Goal: Information Seeking & Learning: Learn about a topic

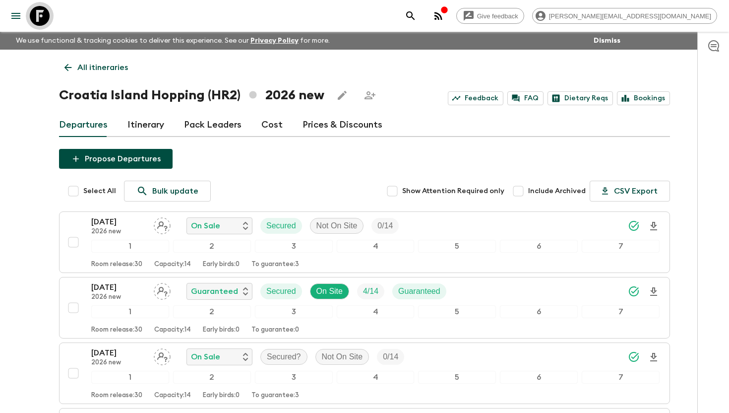
click at [44, 19] on icon at bounding box center [40, 16] width 20 height 20
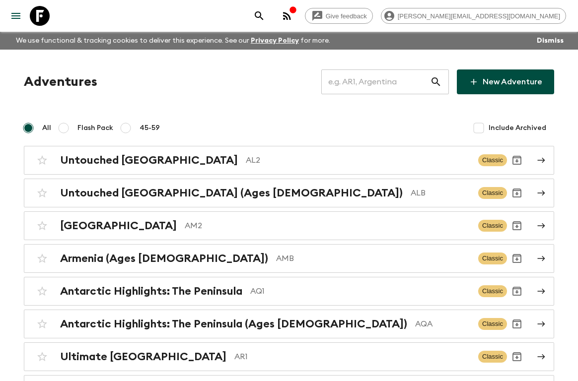
click at [368, 83] on input "text" at bounding box center [375, 82] width 109 height 28
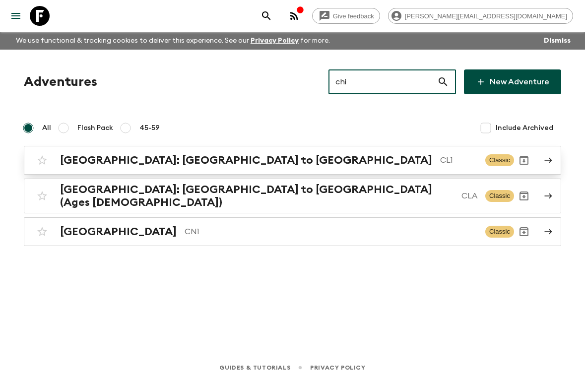
type input "chi"
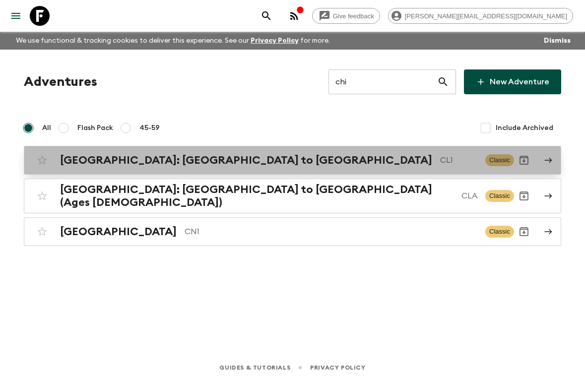
click at [440, 163] on p "CL1" at bounding box center [458, 160] width 37 height 12
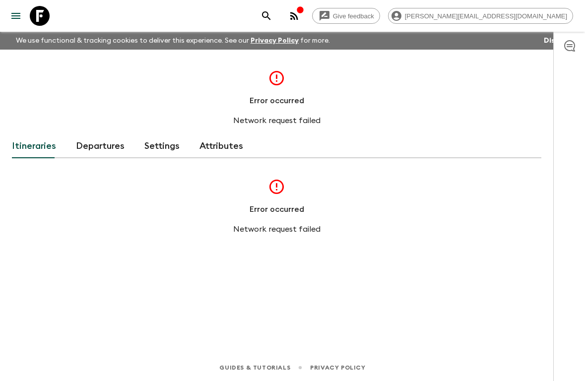
click at [300, 17] on icon "button" at bounding box center [294, 16] width 12 height 12
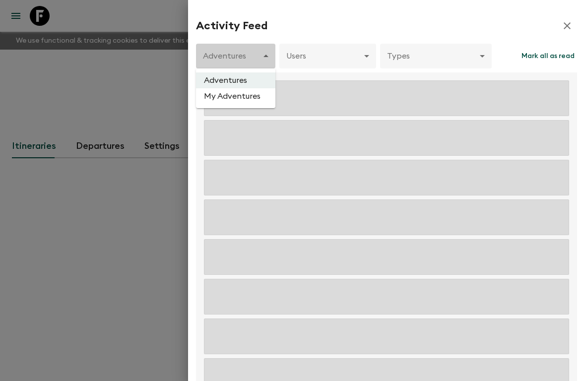
click at [241, 58] on body "Give feedback aida@flashpack.com We use functional & tracking cookies to delive…" at bounding box center [292, 190] width 585 height 381
click at [232, 97] on li "My Adventures" at bounding box center [235, 96] width 79 height 16
type input "FAVORITES"
click at [247, 63] on body "Give feedback aida@flashpack.com We use functional & tracking cookies to delive…" at bounding box center [292, 190] width 585 height 381
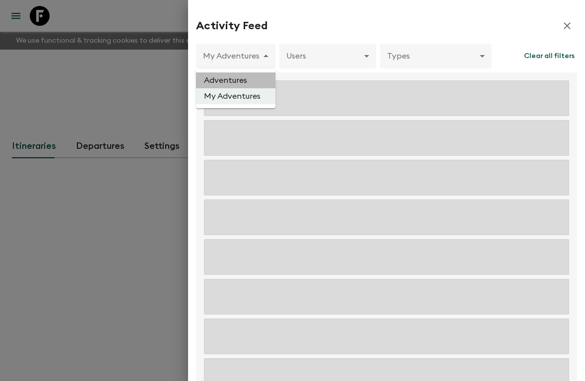
click at [241, 78] on li "Adventures" at bounding box center [235, 80] width 79 height 16
click at [561, 24] on icon "button" at bounding box center [567, 26] width 12 height 12
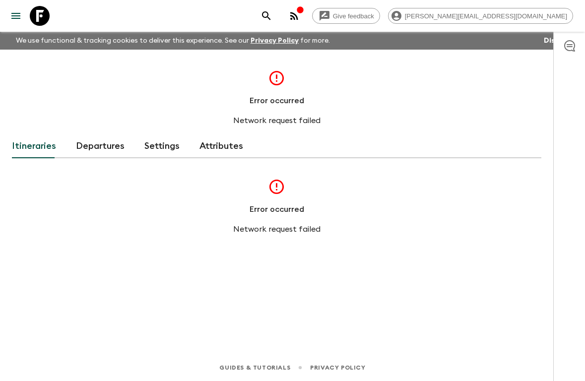
click at [107, 66] on div "Error occurred Network request failed Itineraries Departures Settings Attribute…" at bounding box center [276, 188] width 553 height 277
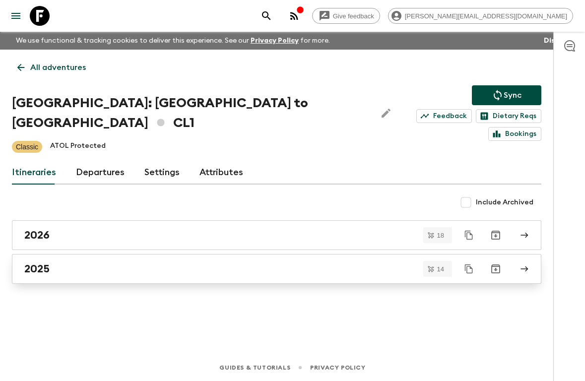
click at [44, 263] on h2 "2025" at bounding box center [36, 269] width 25 height 13
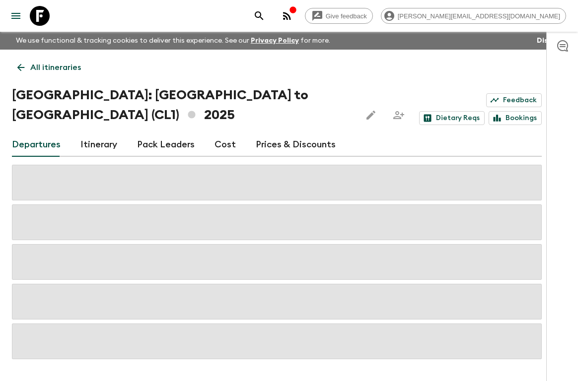
click at [100, 133] on link "Itinerary" at bounding box center [98, 145] width 37 height 24
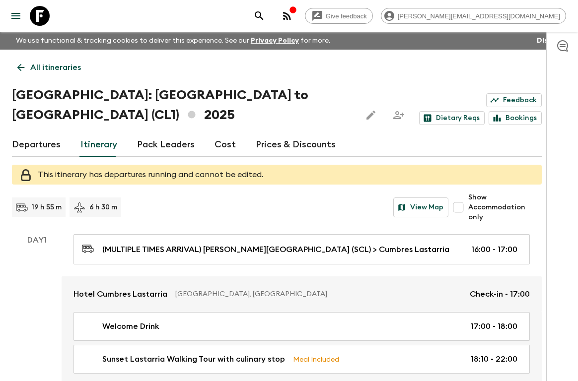
click at [44, 17] on icon at bounding box center [40, 16] width 20 height 20
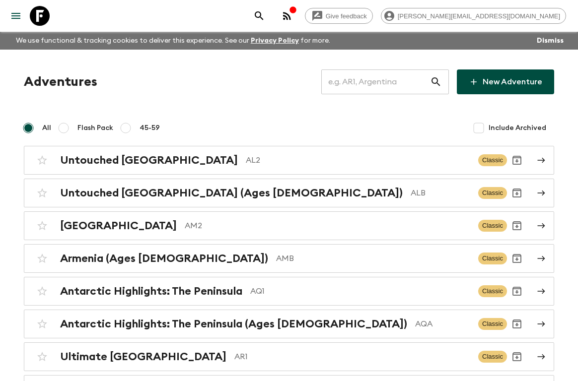
click at [366, 85] on input "text" at bounding box center [375, 82] width 109 height 28
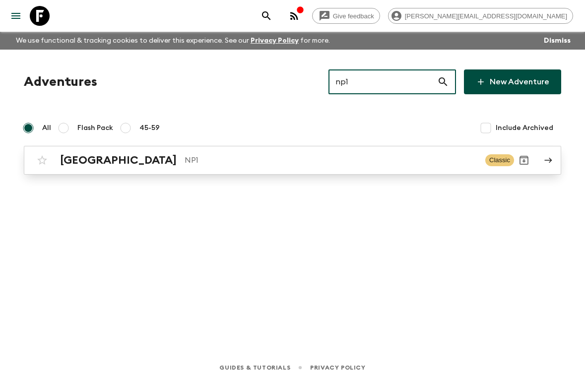
type input "np1"
click at [185, 161] on p "NP1" at bounding box center [331, 160] width 293 height 12
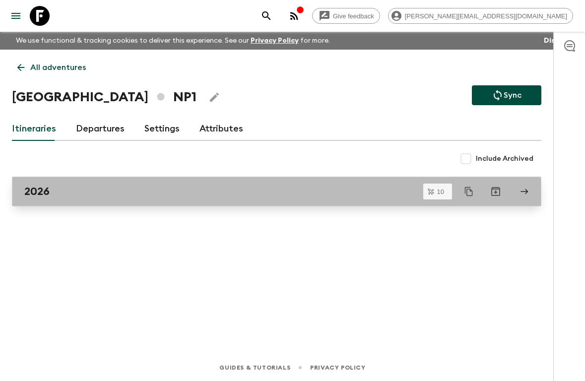
click at [120, 189] on div "2026" at bounding box center [267, 191] width 486 height 13
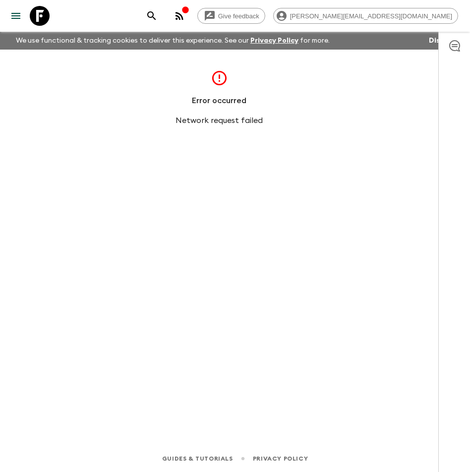
click at [44, 17] on icon at bounding box center [40, 16] width 20 height 20
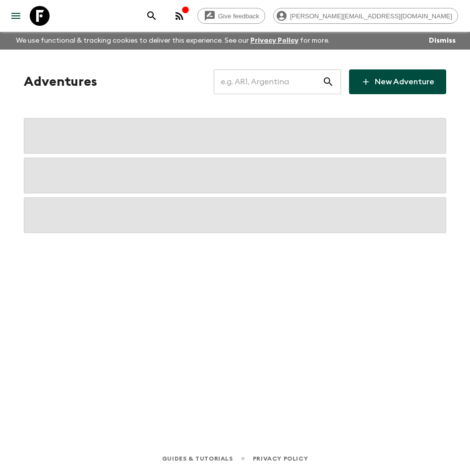
click at [263, 83] on input "text" at bounding box center [268, 82] width 109 height 28
type input "ar1"
drag, startPoint x: 257, startPoint y: 83, endPoint x: 214, endPoint y: 80, distance: 42.7
click at [214, 80] on div "Adventures ar1 ​ New Adventure" at bounding box center [235, 81] width 423 height 25
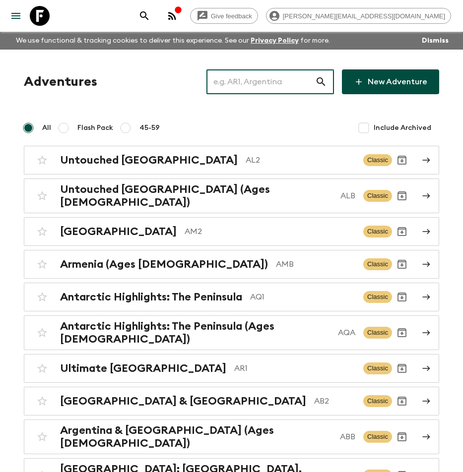
click at [254, 76] on input "text" at bounding box center [260, 82] width 109 height 28
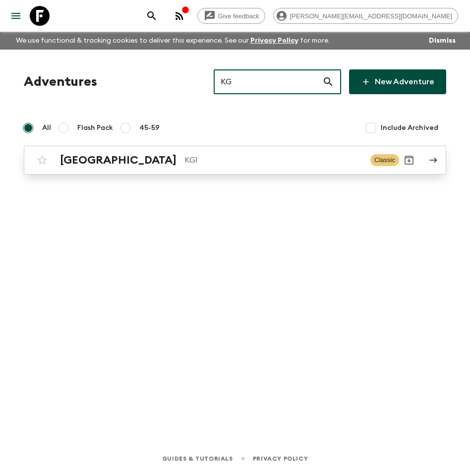
type input "KG"
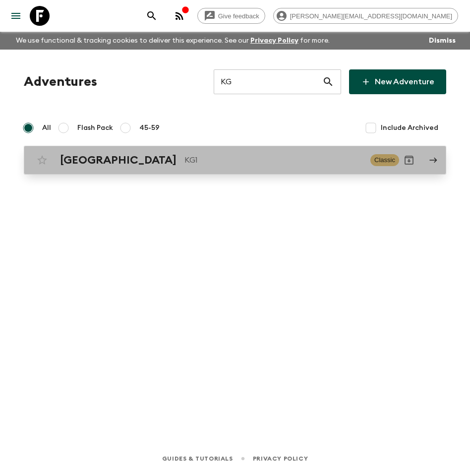
click at [120, 160] on div "Kyrgyzstan KG1" at bounding box center [211, 160] width 303 height 13
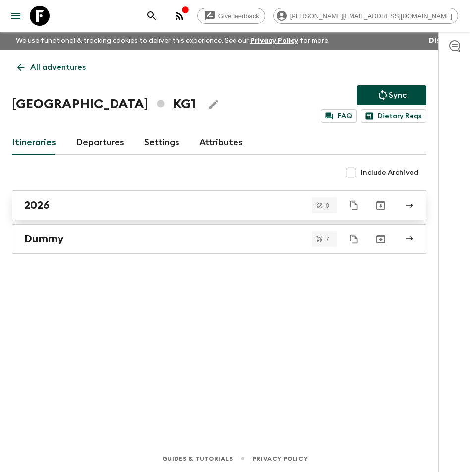
click at [62, 207] on div "2026" at bounding box center [209, 205] width 371 height 13
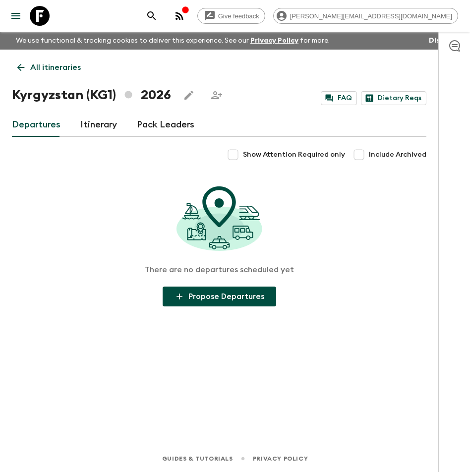
click at [96, 133] on link "Itinerary" at bounding box center [98, 125] width 37 height 24
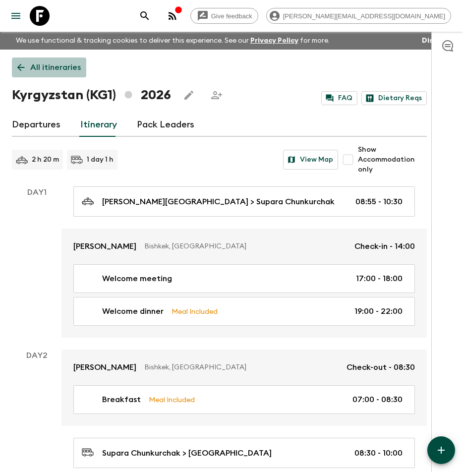
click at [41, 67] on p "All itineraries" at bounding box center [55, 68] width 51 height 12
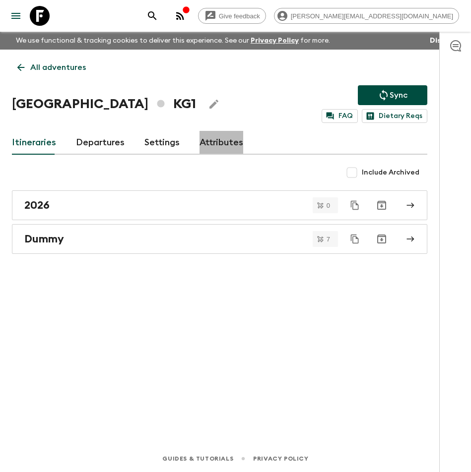
click at [224, 144] on link "Attributes" at bounding box center [221, 143] width 44 height 24
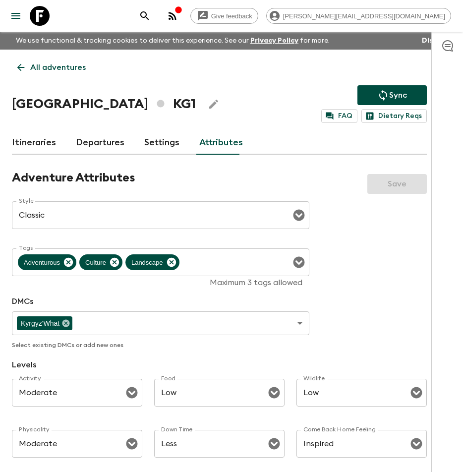
click at [38, 140] on link "Itineraries" at bounding box center [34, 143] width 44 height 24
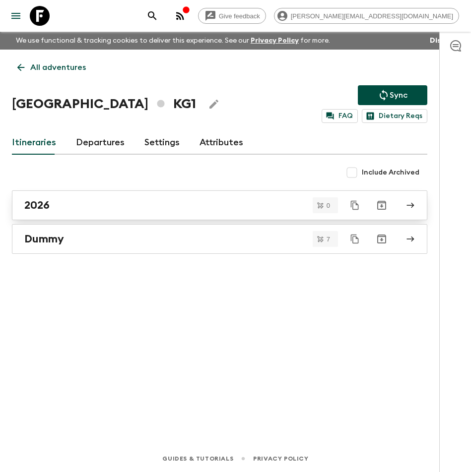
click at [81, 206] on div "2026" at bounding box center [210, 205] width 372 height 13
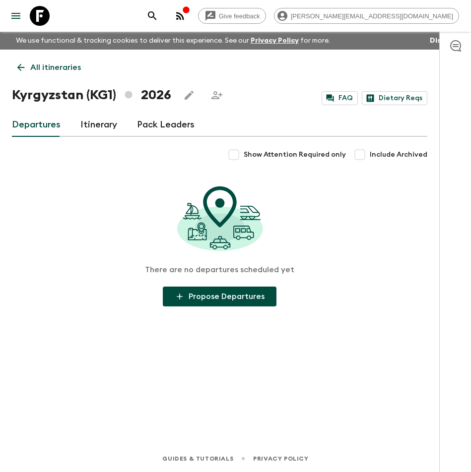
click at [100, 123] on link "Itinerary" at bounding box center [98, 125] width 37 height 24
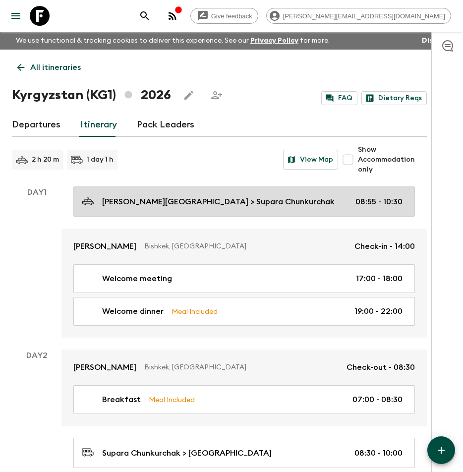
click at [135, 202] on p "Manas International Airport > Supara Chunkurchak" at bounding box center [218, 202] width 233 height 12
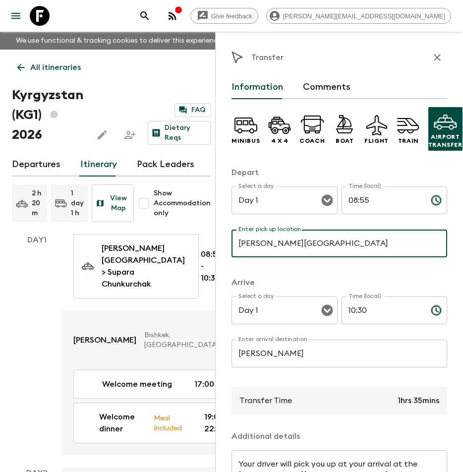
drag, startPoint x: 264, startPoint y: 244, endPoint x: 269, endPoint y: 245, distance: 5.2
click at [265, 245] on input "Manas International Airport" at bounding box center [340, 244] width 216 height 28
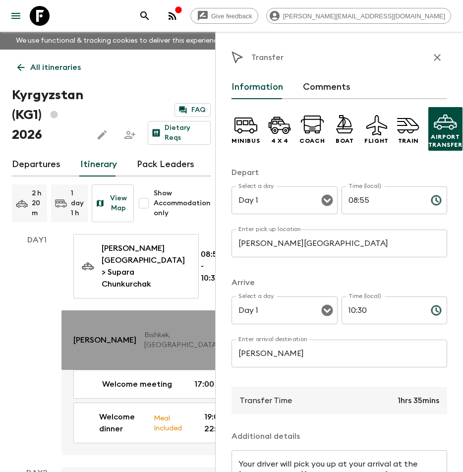
click at [120, 340] on p "Supara Chunkurchak" at bounding box center [104, 340] width 63 height 12
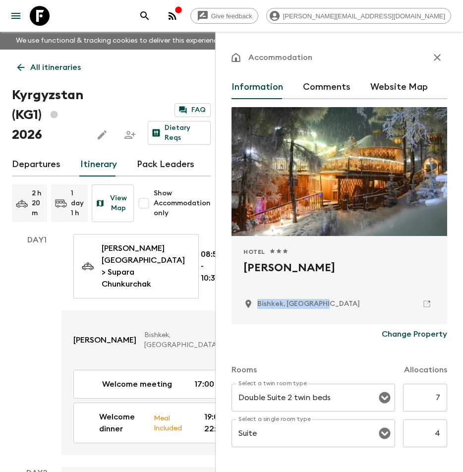
drag, startPoint x: 336, startPoint y: 306, endPoint x: 259, endPoint y: 307, distance: 77.9
click at [259, 307] on div "Bishkek, Kyrgyzstan" at bounding box center [340, 304] width 192 height 17
copy p "Bishkek, Kyrgyzstan"
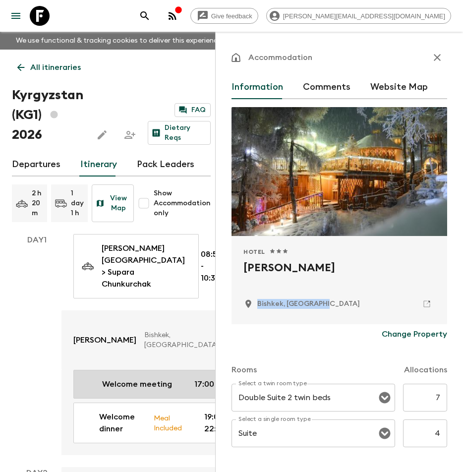
click at [102, 381] on p "Welcome meeting" at bounding box center [137, 385] width 70 height 12
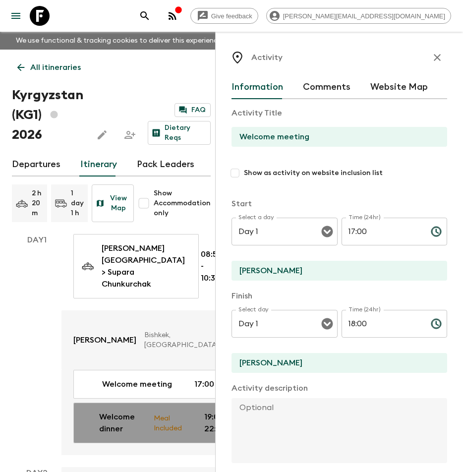
click at [108, 381] on p "Welcome dinner" at bounding box center [122, 423] width 47 height 24
type input "Welcome dinner"
type textarea "We will dinner together with traditional dishes and drinks."
checkbox input "true"
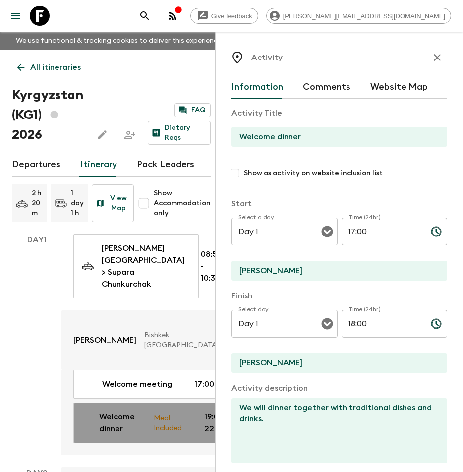
type input "19:00"
type input "22:00"
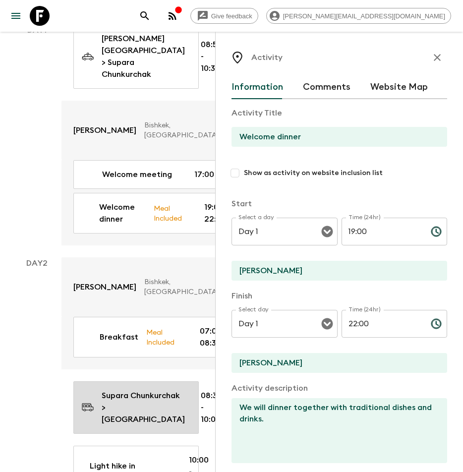
scroll to position [282, 0]
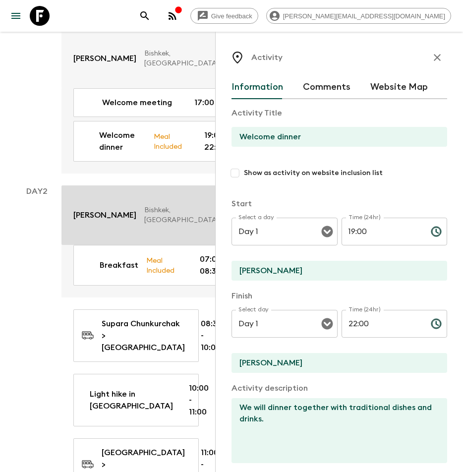
click at [103, 221] on p "Supara Chunkurchak" at bounding box center [104, 215] width 63 height 12
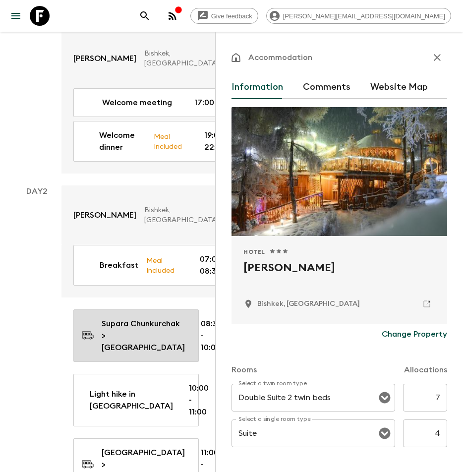
click at [108, 312] on link "Supara Chunkurchak > Ala Archa National Park 08:30 - 10:00" at bounding box center [136, 336] width 126 height 53
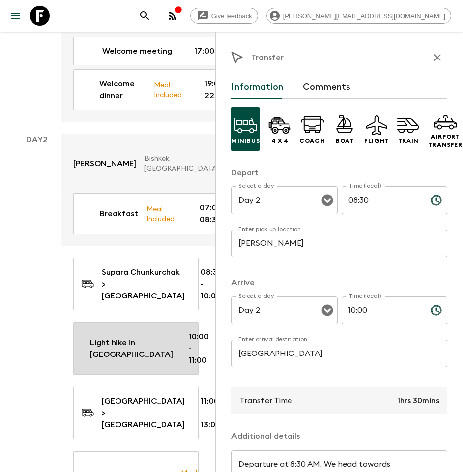
scroll to position [339, 0]
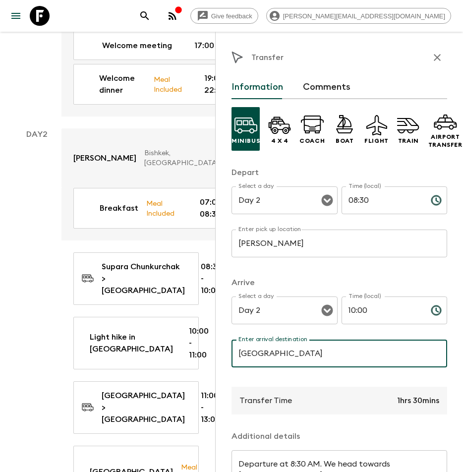
drag, startPoint x: 238, startPoint y: 354, endPoint x: 339, endPoint y: 354, distance: 101.7
click at [338, 350] on input "Ala Archa National Park" at bounding box center [340, 354] width 216 height 28
click at [432, 52] on icon "button" at bounding box center [438, 58] width 12 height 12
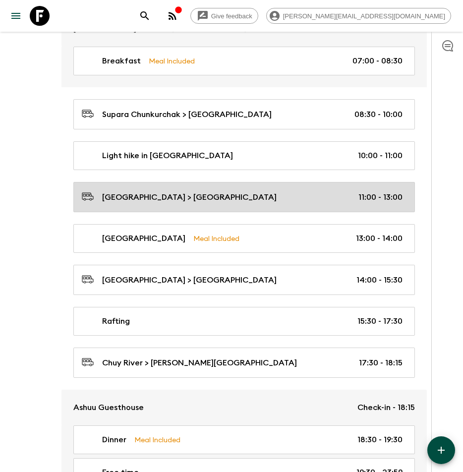
click at [167, 200] on p "Ala Archa National Park > Burana Tower" at bounding box center [189, 198] width 175 height 12
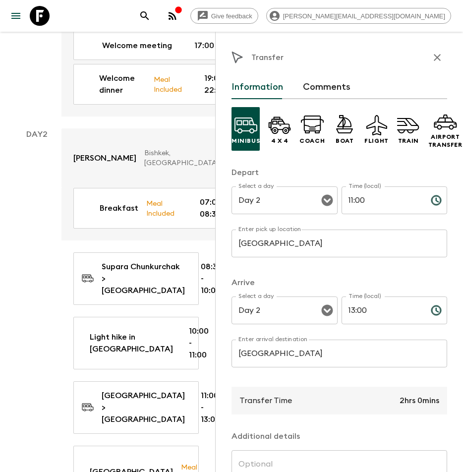
click at [432, 57] on icon "button" at bounding box center [438, 58] width 12 height 12
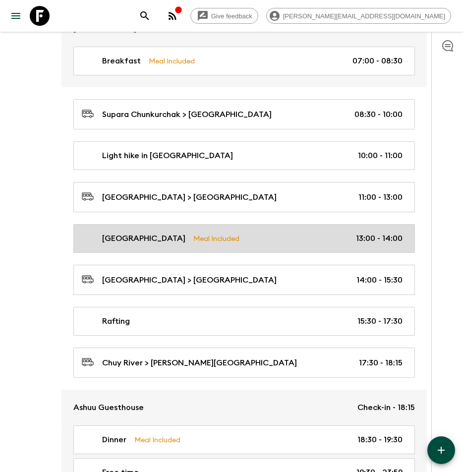
click at [141, 239] on p "Burana Tower" at bounding box center [143, 239] width 83 height 12
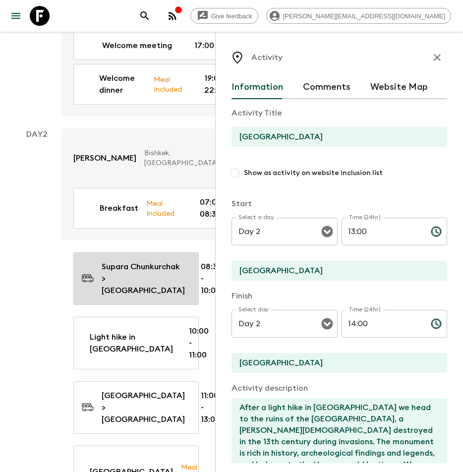
click at [128, 281] on p "Supara Chunkurchak > Ala Archa National Park" at bounding box center [143, 279] width 83 height 36
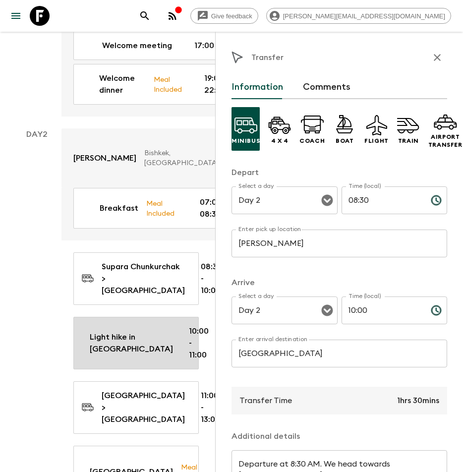
click at [127, 355] on p "Light hike in Ala Archa National Park" at bounding box center [131, 343] width 83 height 24
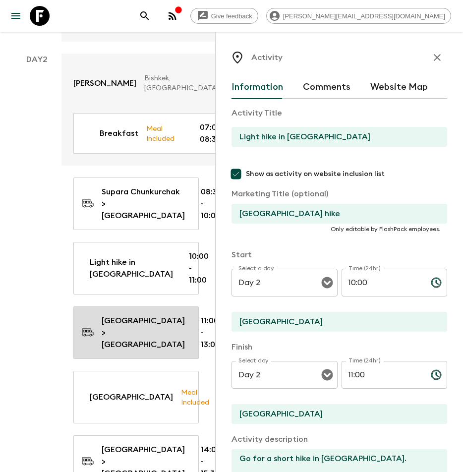
scroll to position [427, 0]
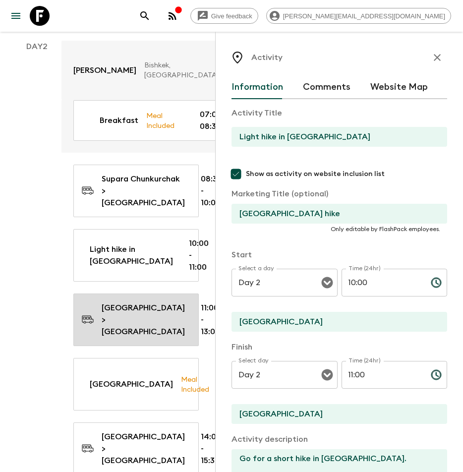
click at [116, 328] on p "Ala Archa National Park > Burana Tower" at bounding box center [143, 320] width 83 height 36
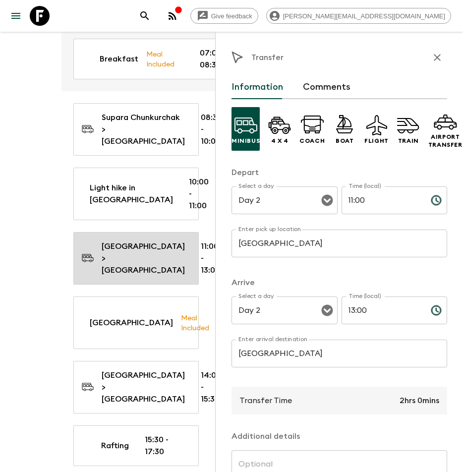
scroll to position [558, 0]
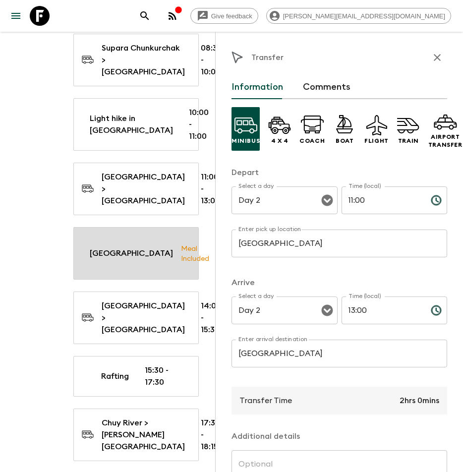
click at [113, 271] on div "Burana Tower Meal Included 13:00 - 14:00" at bounding box center [134, 254] width 105 height 36
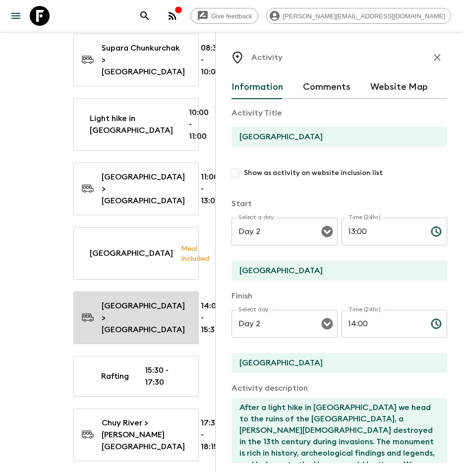
click at [114, 336] on p "Burana Tower > Chuy River" at bounding box center [143, 318] width 83 height 36
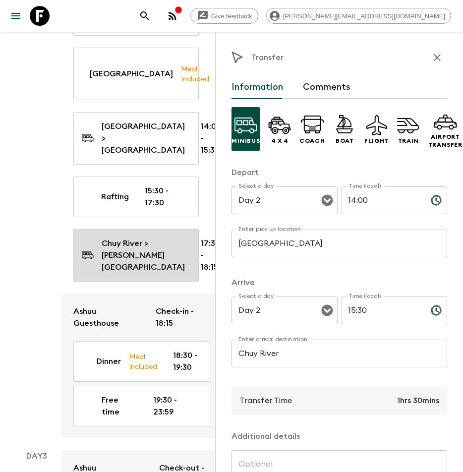
scroll to position [738, 0]
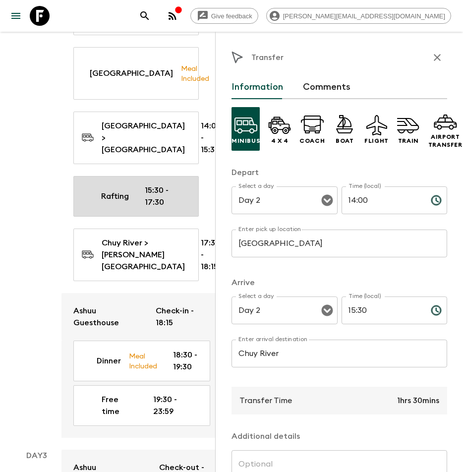
click at [119, 208] on div "Rafting 15:30 - 17:30" at bounding box center [134, 197] width 105 height 24
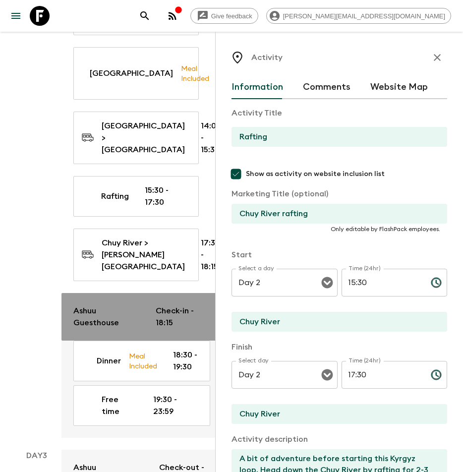
click at [113, 329] on p "Ashuu Guesthouse" at bounding box center [106, 317] width 66 height 24
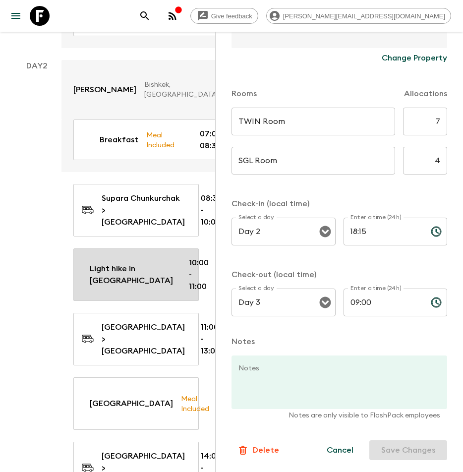
scroll to position [410, 0]
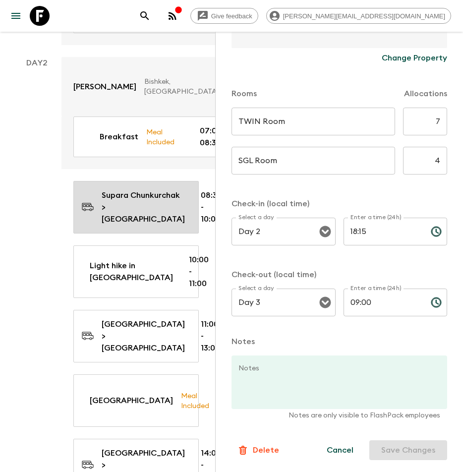
click at [105, 225] on p "Supara Chunkurchak > Ala Archa National Park" at bounding box center [143, 208] width 83 height 36
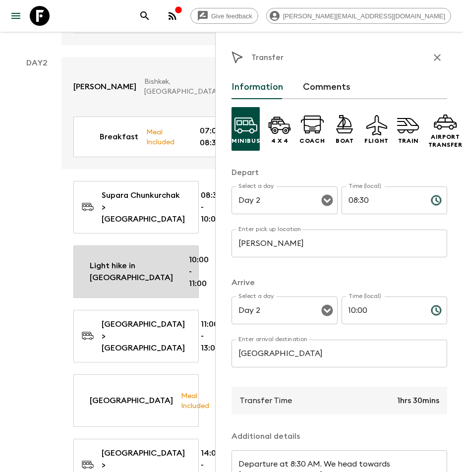
click at [125, 284] on p "Light hike in Ala Archa National Park" at bounding box center [131, 272] width 83 height 24
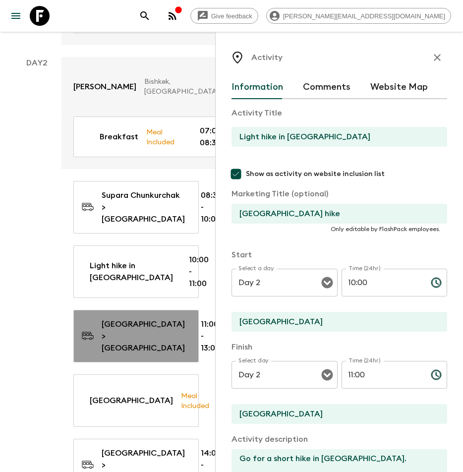
click at [124, 349] on p "Ala Archa National Park > Burana Tower" at bounding box center [143, 337] width 83 height 36
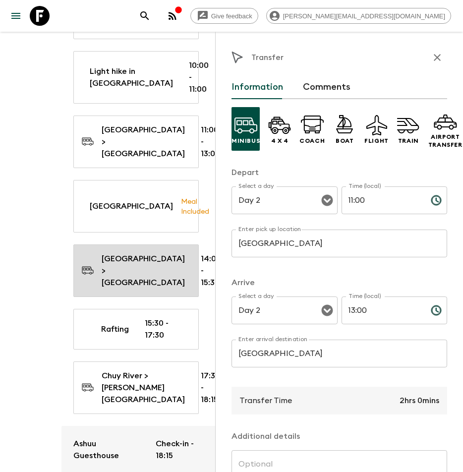
scroll to position [606, 0]
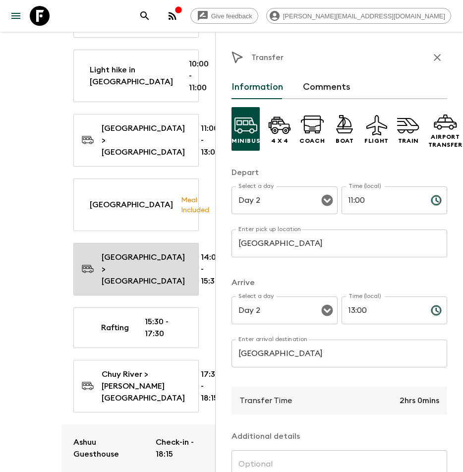
click at [123, 287] on p "Burana Tower > Chuy River" at bounding box center [143, 270] width 83 height 36
type input "Burana Tower"
type input "Chuy River"
type input "14:00"
type input "15:30"
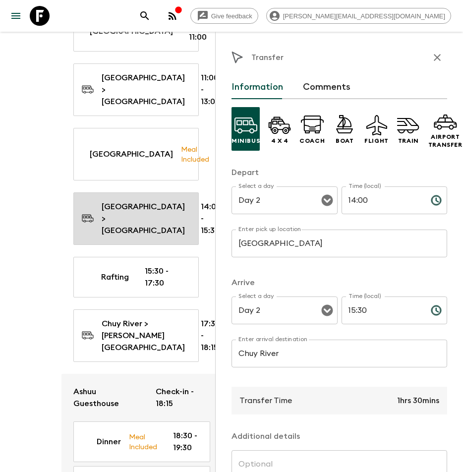
scroll to position [688, 0]
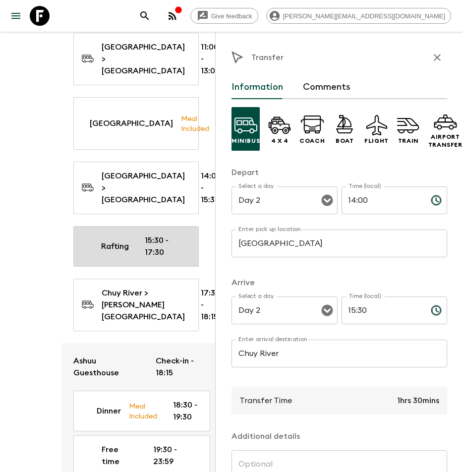
click at [122, 267] on link "Rafting 15:30 - 17:30" at bounding box center [136, 246] width 126 height 41
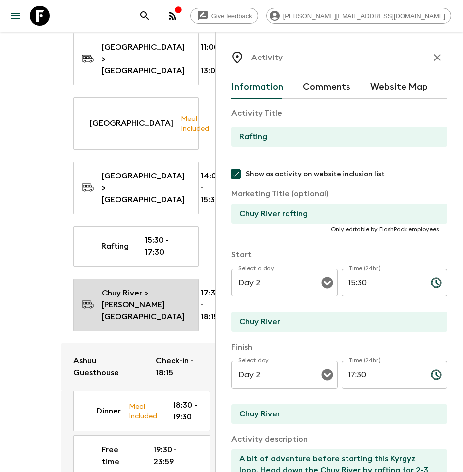
click at [122, 323] on p "Chuy River > Chon Kemin National Park" at bounding box center [143, 305] width 83 height 36
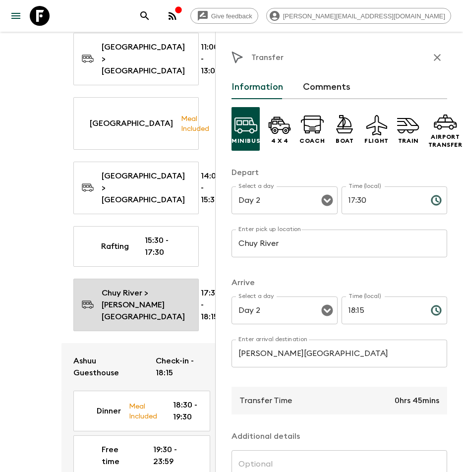
scroll to position [878, 0]
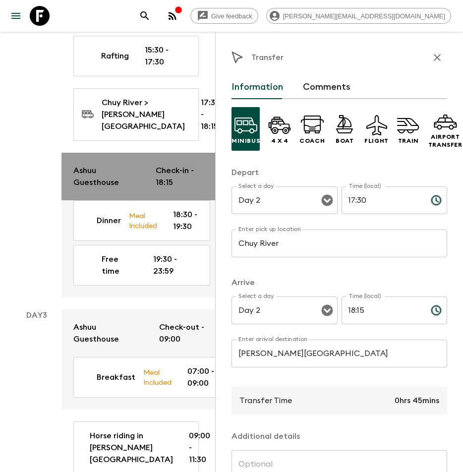
click at [123, 189] on p "Ashuu Guesthouse" at bounding box center [106, 177] width 66 height 24
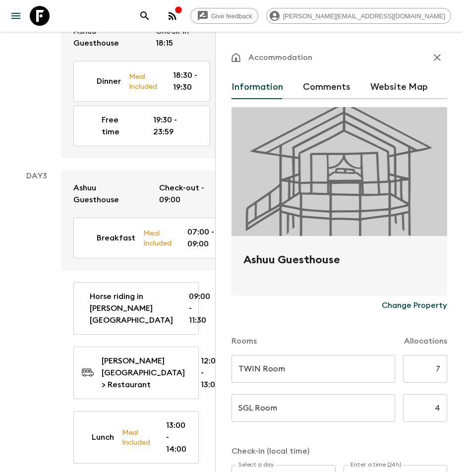
scroll to position [1052, 0]
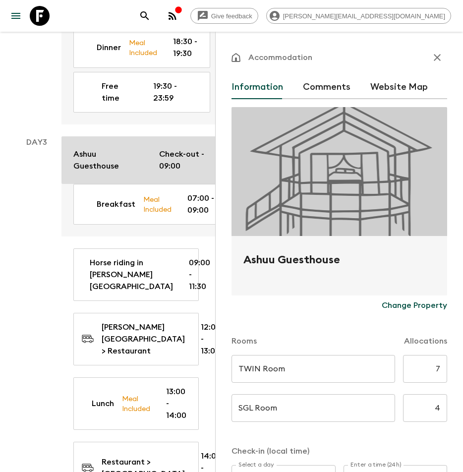
click at [110, 172] on p "Ashuu Guesthouse" at bounding box center [108, 160] width 70 height 24
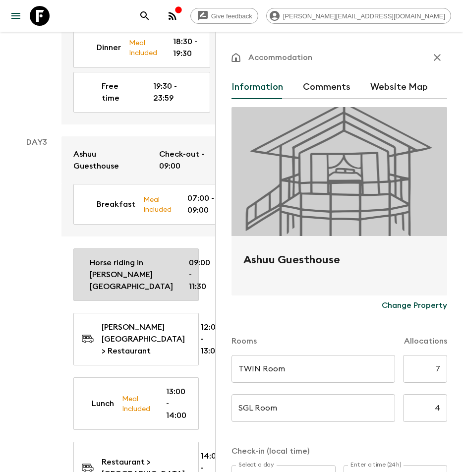
click at [107, 293] on p "Horse riding in Chon Kemin Valley" at bounding box center [131, 275] width 83 height 36
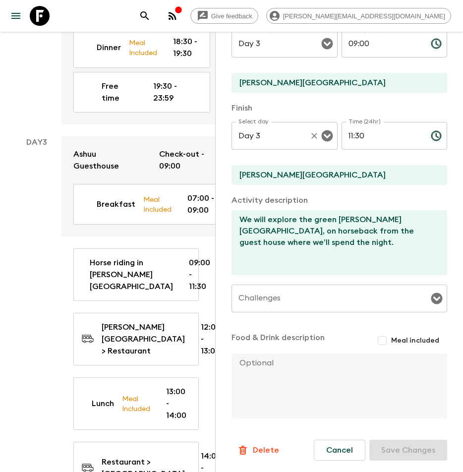
scroll to position [240, 0]
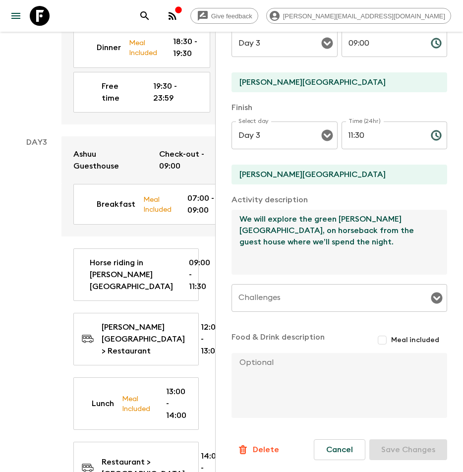
drag, startPoint x: 336, startPoint y: 220, endPoint x: 406, endPoint y: 219, distance: 70.0
click at [406, 219] on textarea "We will explore the green Chon Kemin Valley, on horseback from the guest house …" at bounding box center [336, 242] width 208 height 65
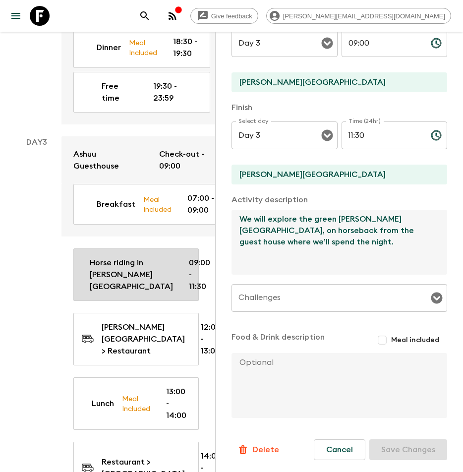
click at [123, 293] on p "Horse riding in Chon Kemin Valley" at bounding box center [131, 275] width 83 height 36
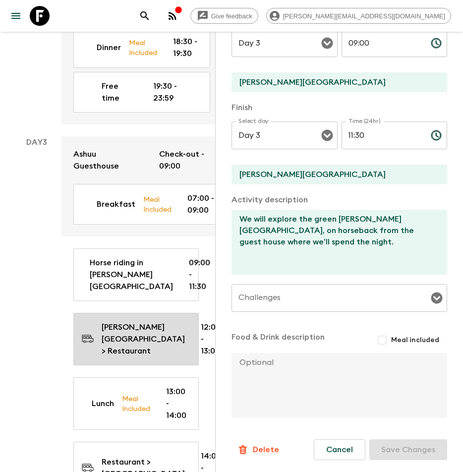
click at [118, 357] on p "Chon Kemin Valley > Restaurant" at bounding box center [143, 340] width 83 height 36
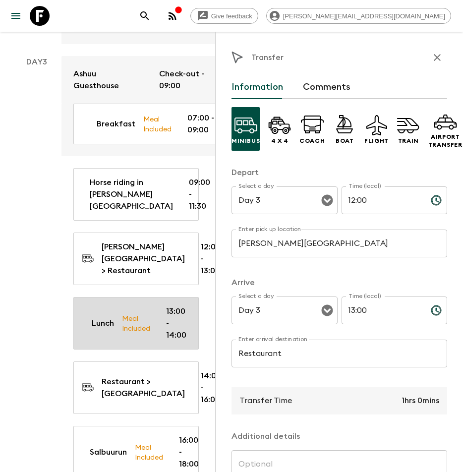
scroll to position [1140, 0]
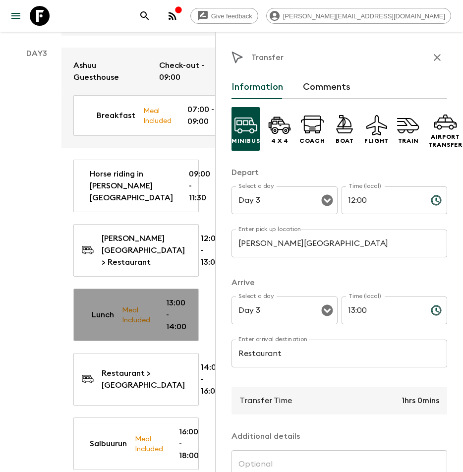
click at [126, 326] on p "Meal Included" at bounding box center [136, 315] width 28 height 21
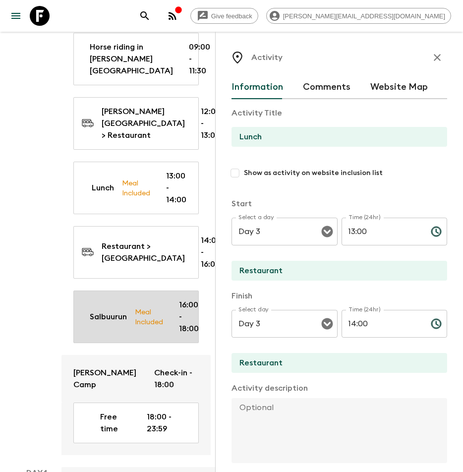
scroll to position [1268, 0]
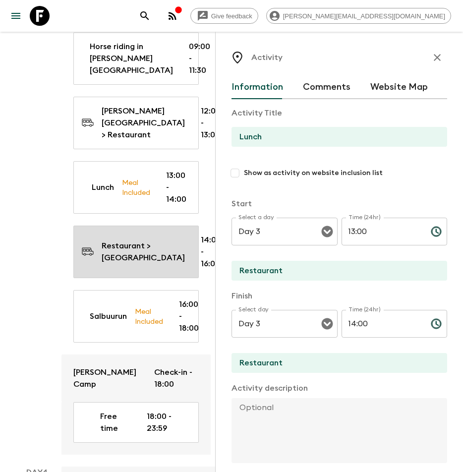
click at [116, 270] on div "Restaurant > Bokonbayevo 14:00 - 16:00" at bounding box center [134, 252] width 105 height 36
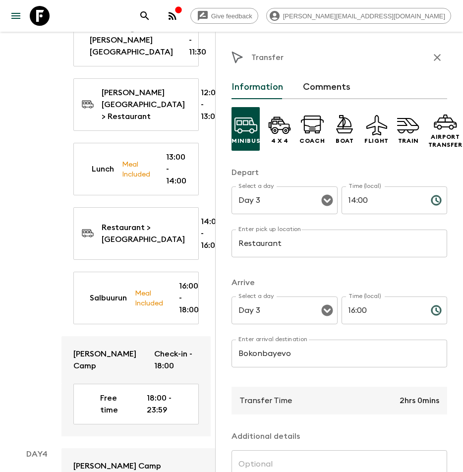
scroll to position [1287, 0]
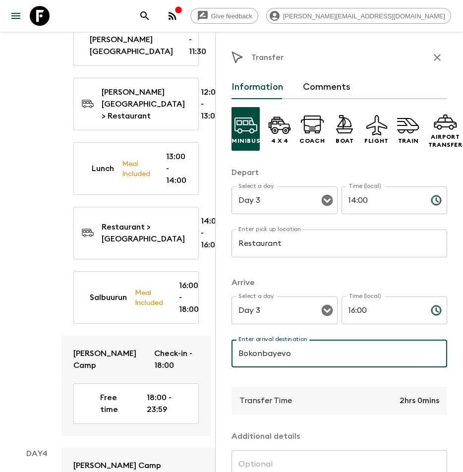
click at [295, 354] on input "Bokonbayevo" at bounding box center [340, 354] width 216 height 28
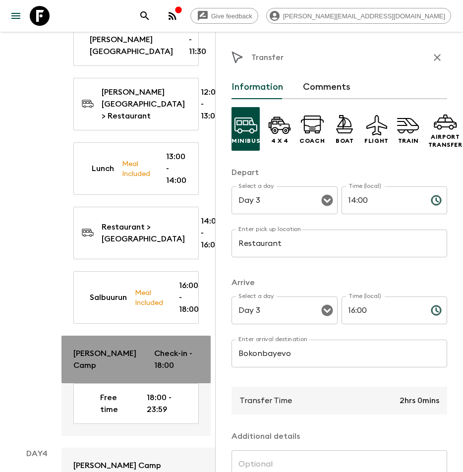
click at [98, 372] on p "Sonun Yurt Camp" at bounding box center [105, 360] width 65 height 24
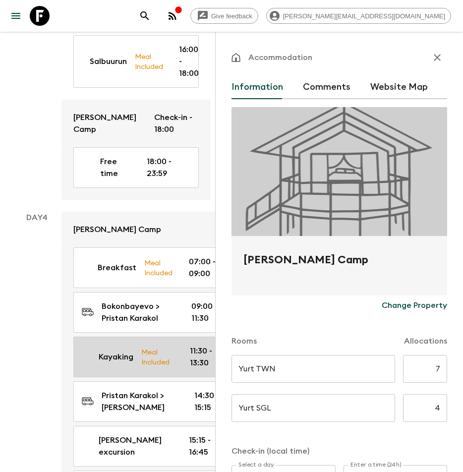
scroll to position [1586, 0]
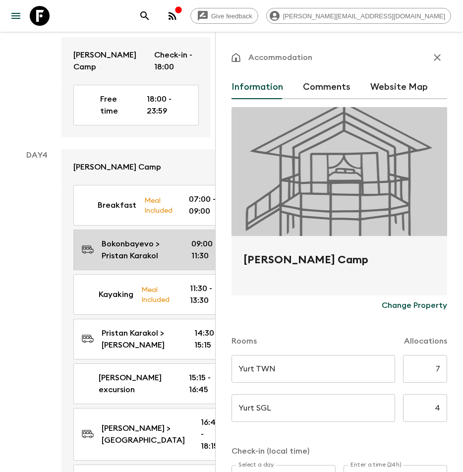
click at [114, 262] on p "Bokonbayevo > Pristan Karakol" at bounding box center [139, 250] width 74 height 24
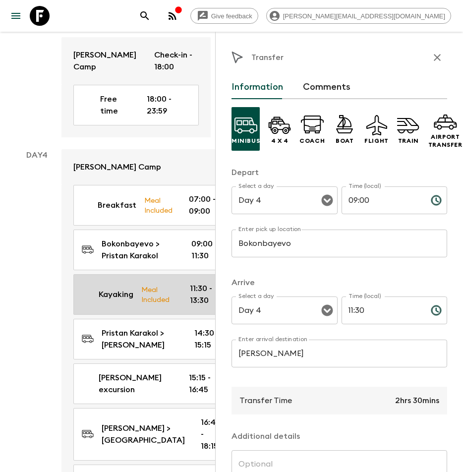
click at [116, 307] on div "Kayaking Meal Included 11:30 - 13:30" at bounding box center [151, 295] width 139 height 24
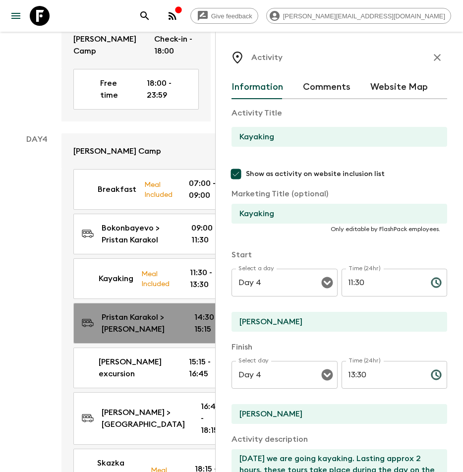
click at [116, 335] on p "Pristan Karakol > Jeti Oguz" at bounding box center [140, 324] width 77 height 24
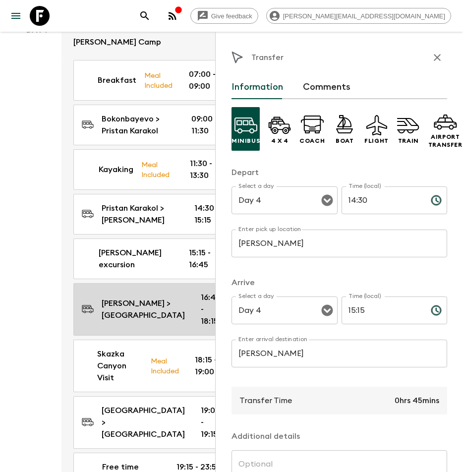
scroll to position [1712, 0]
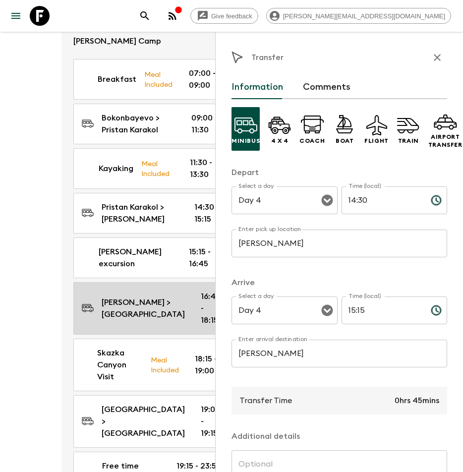
click at [120, 335] on link "Jety Oguz > Skazka Canyon 16:45 - 18:15" at bounding box center [153, 308] width 160 height 53
type input "Jety Oguz"
type input "Skazka Canyon"
type input "16:45"
type input "18:15"
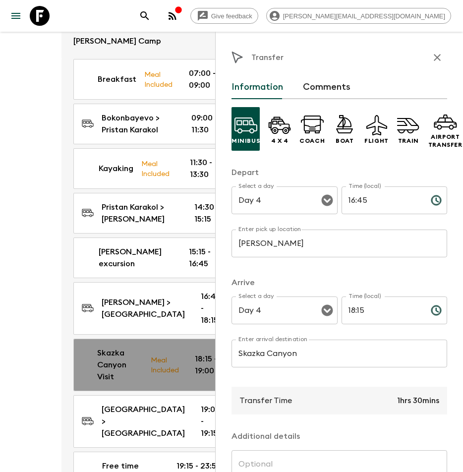
click at [124, 381] on p "Skazka Canyon Visit" at bounding box center [120, 365] width 46 height 36
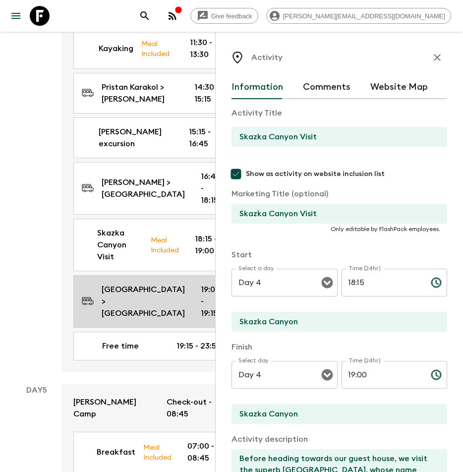
scroll to position [1845, 0]
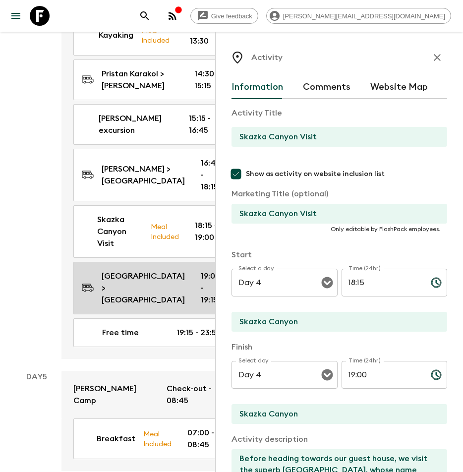
click at [119, 306] on p "Skazka Canyon > Bokonbayevo" at bounding box center [143, 288] width 83 height 36
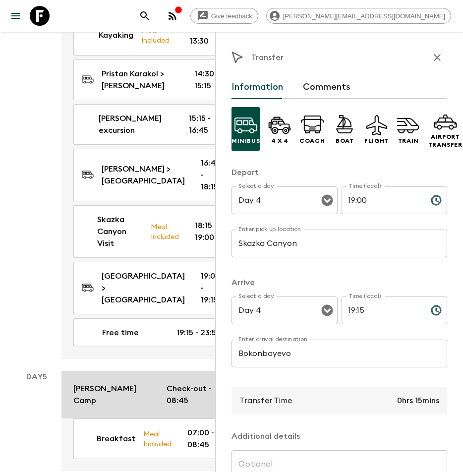
click at [111, 381] on p "Sonun Yurt Camp" at bounding box center [111, 395] width 77 height 24
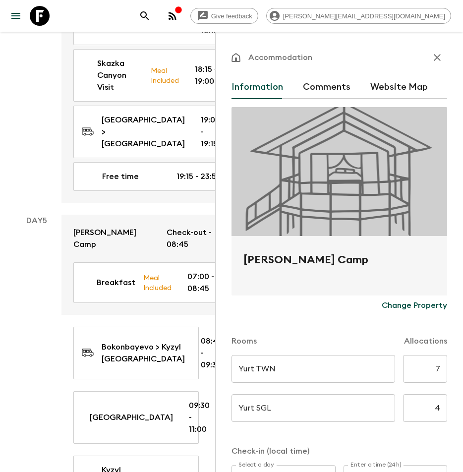
scroll to position [2028, 0]
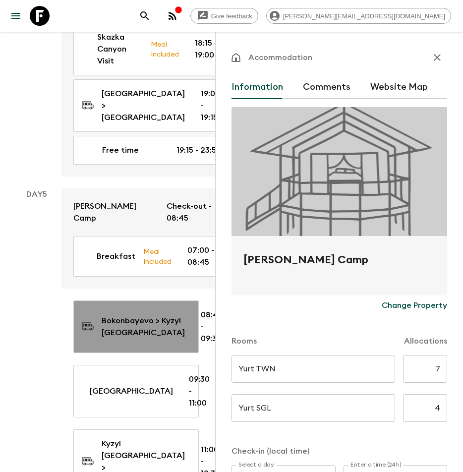
click at [111, 339] on p "Bokonbayevo > Kyzyl Tuu Village" at bounding box center [143, 327] width 83 height 24
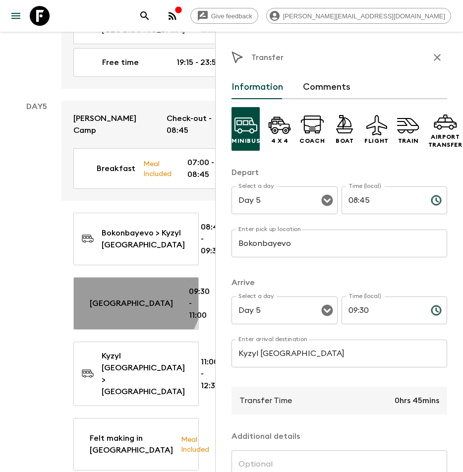
click at [115, 310] on p "Yurt Building" at bounding box center [131, 304] width 83 height 12
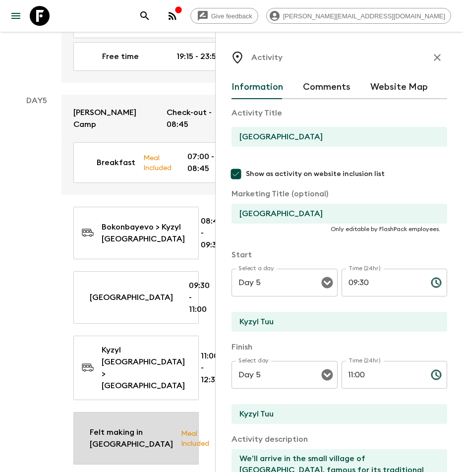
scroll to position [2193, 0]
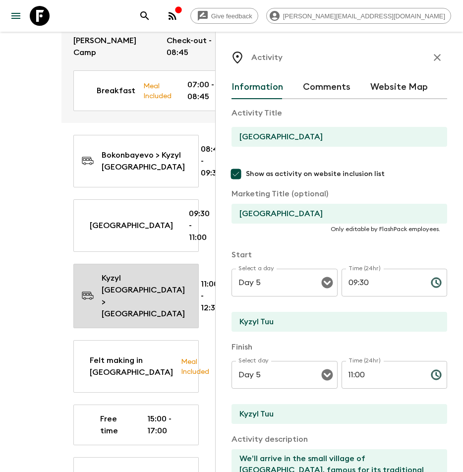
click at [117, 318] on p "Kyzyl Tuu Village > Kochkor" at bounding box center [143, 296] width 83 height 48
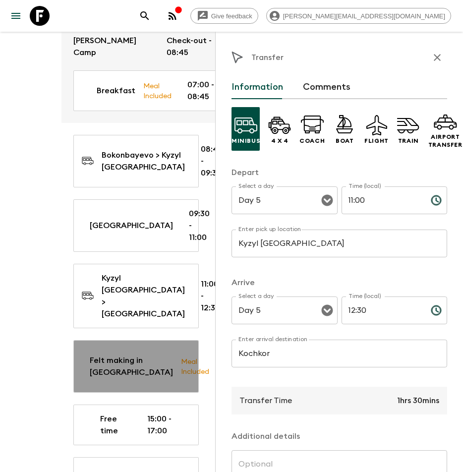
click at [117, 359] on p "Felt making in Kochkor" at bounding box center [131, 367] width 83 height 24
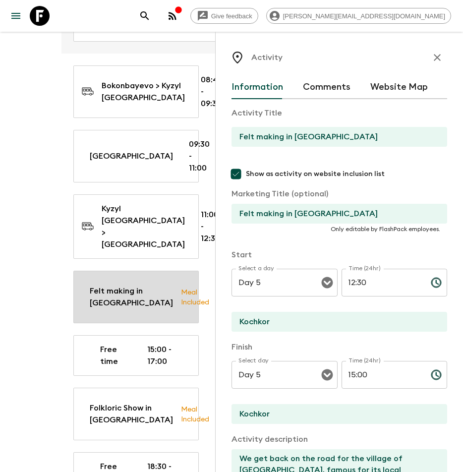
scroll to position [2278, 0]
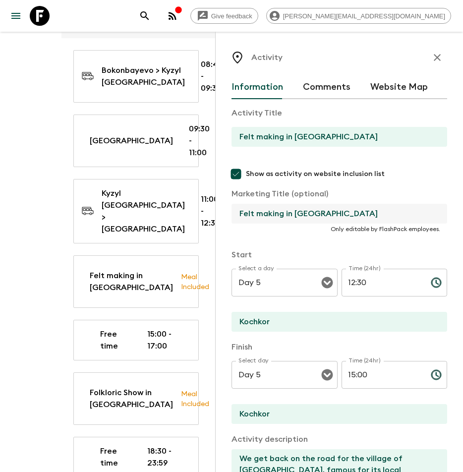
drag, startPoint x: 331, startPoint y: 212, endPoint x: 296, endPoint y: 211, distance: 35.7
click at [296, 211] on input "Felt making in Kochkor" at bounding box center [336, 214] width 208 height 20
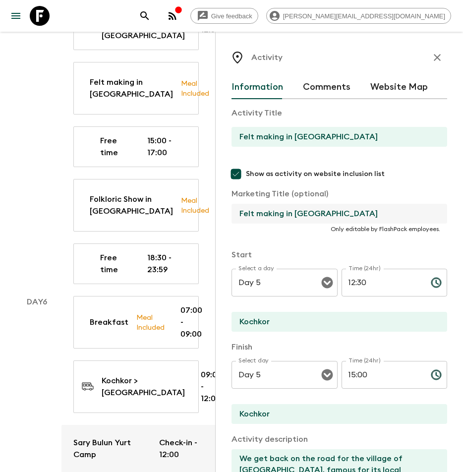
scroll to position [2474, 0]
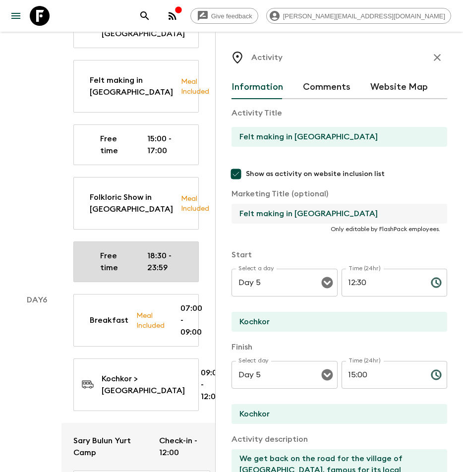
click at [112, 282] on link "Free time 18:30 - 23:59" at bounding box center [136, 262] width 126 height 41
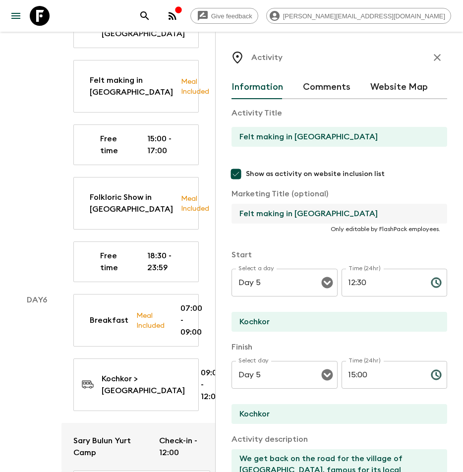
type input "Free time"
checkbox input "false"
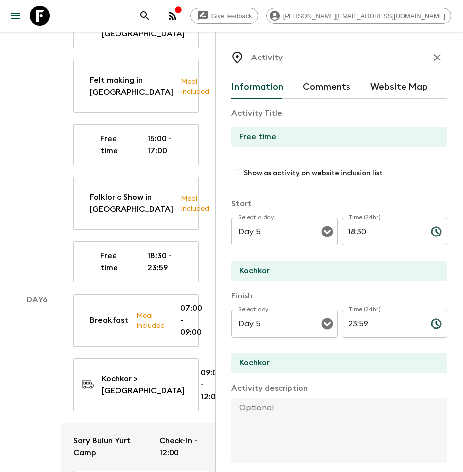
type input "18:30"
type input "23:59"
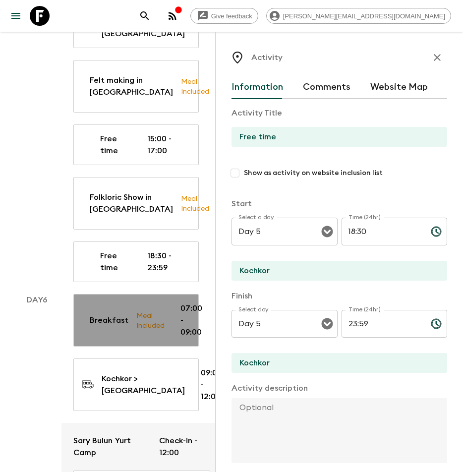
click at [113, 326] on div "Breakfast Meal Included 07:00 - 09:00" at bounding box center [134, 321] width 105 height 36
type input "Breakfast"
type input "Hotel"
checkbox input "true"
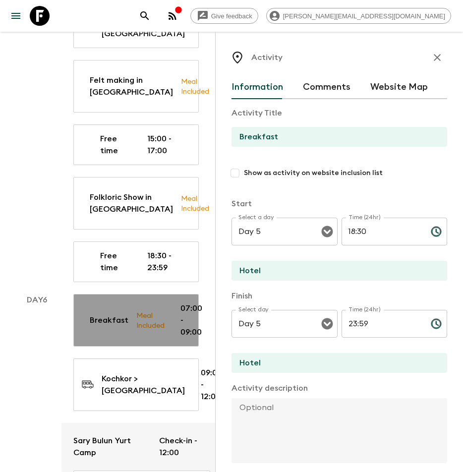
type input "Day 6"
type input "07:00"
type input "Day 6"
type input "09:00"
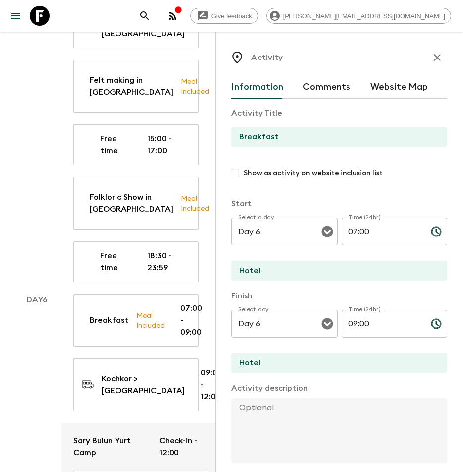
click at [111, 368] on div "Breakfast Meal Included 07:00 - 09:00 Kochkor > Son Kul Lake 09:00 - 12:00 Sary…" at bounding box center [136, 426] width 149 height 265
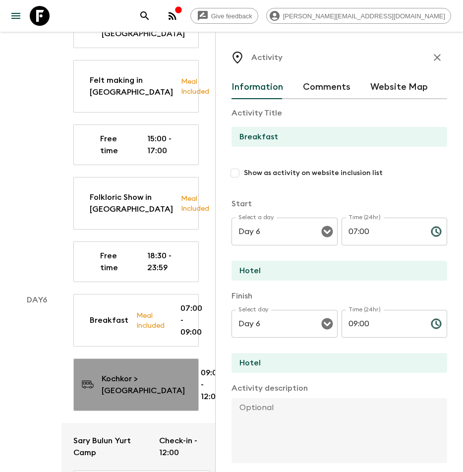
click at [114, 381] on p "Kochkor > Son Kul Lake" at bounding box center [143, 385] width 83 height 24
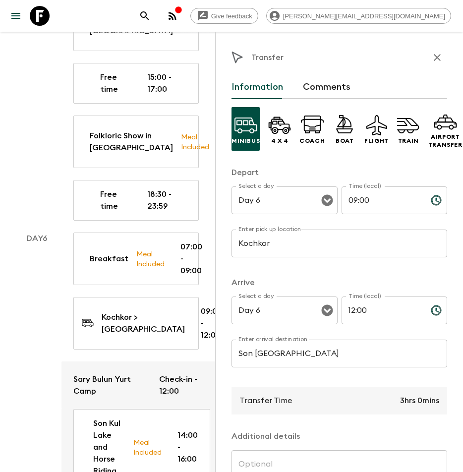
scroll to position [2677, 0]
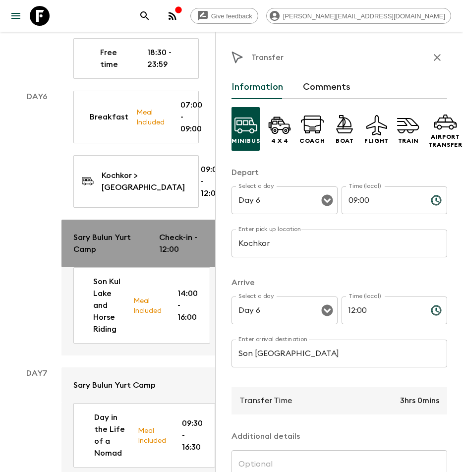
click at [100, 267] on link "Sary Bulun Yurt Camp Check-in - 12:00" at bounding box center [142, 244] width 161 height 48
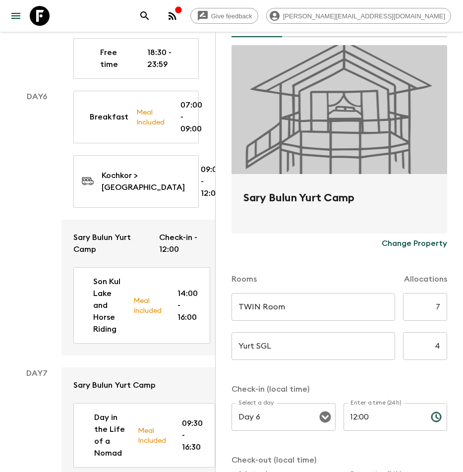
scroll to position [63, 0]
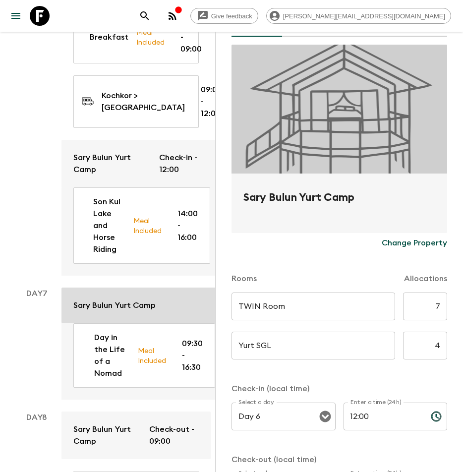
click at [109, 324] on link "Sary Bulun Yurt Camp" at bounding box center [145, 306] width 166 height 36
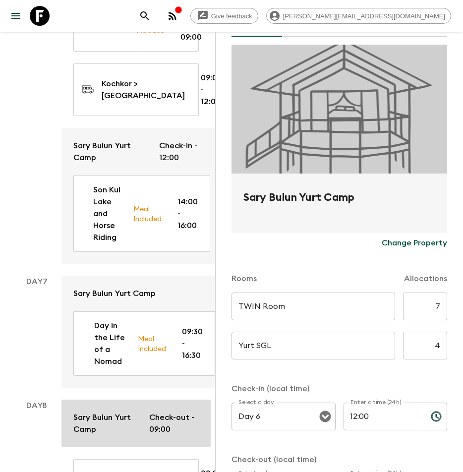
scroll to position [3075, 0]
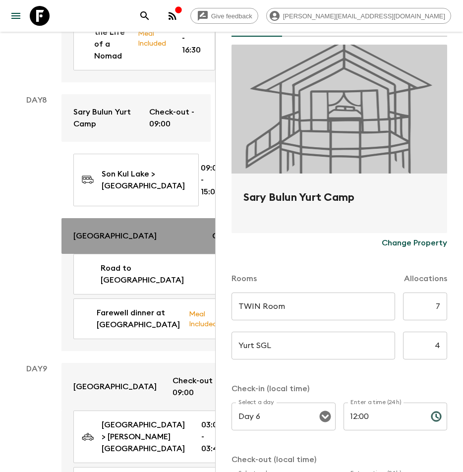
click at [106, 242] on p "Plaza Hotel" at bounding box center [114, 236] width 83 height 12
type input "SGL Room"
type input "Day 8"
type input "16:00"
type input "Day 9"
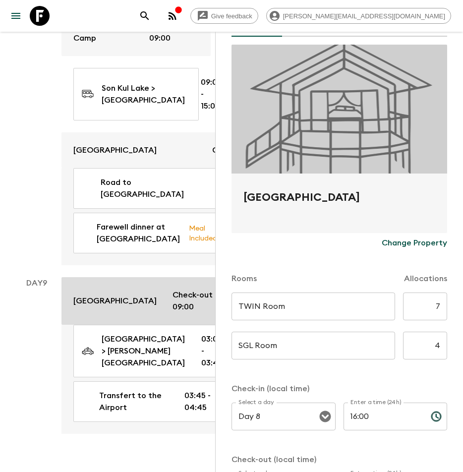
click at [99, 307] on p "Plaza Hotel" at bounding box center [114, 301] width 83 height 12
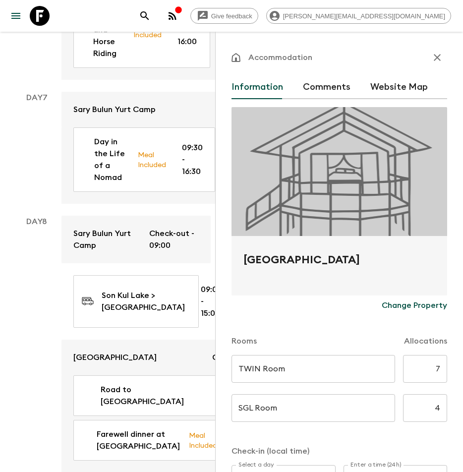
scroll to position [2703, 0]
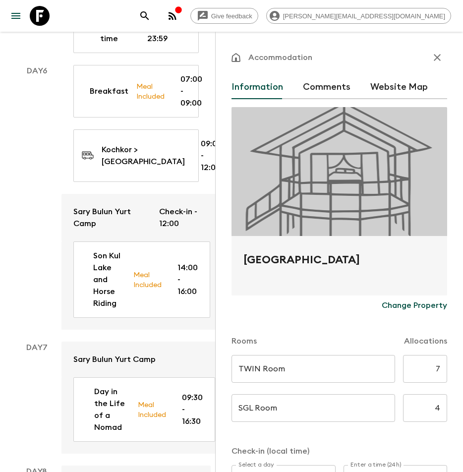
click at [432, 54] on icon "button" at bounding box center [438, 58] width 12 height 12
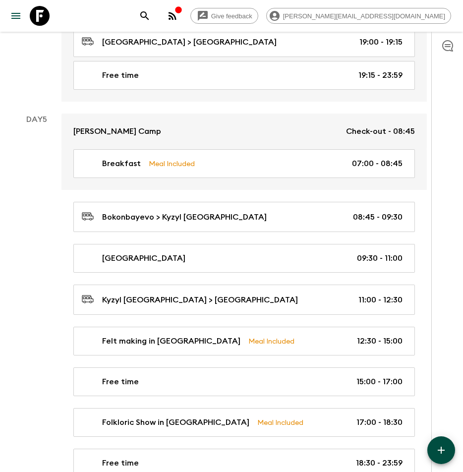
scroll to position [1475, 0]
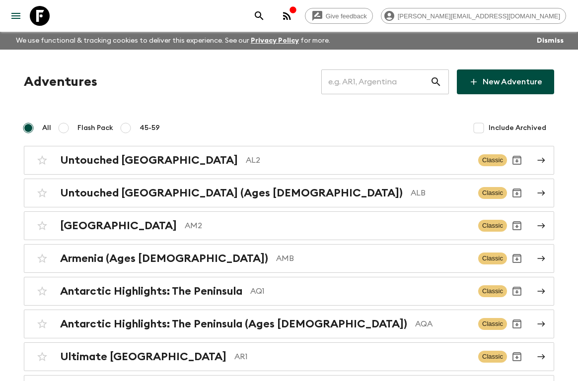
click at [365, 80] on input "text" at bounding box center [375, 82] width 109 height 28
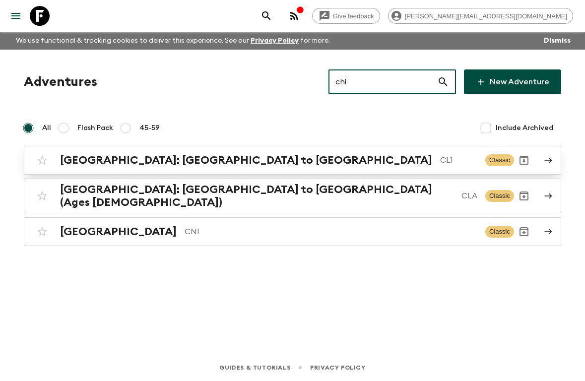
type input "chi"
click at [206, 155] on h2 "[GEOGRAPHIC_DATA]: [GEOGRAPHIC_DATA] to [GEOGRAPHIC_DATA]" at bounding box center [246, 160] width 372 height 13
